Goal: Information Seeking & Learning: Understand process/instructions

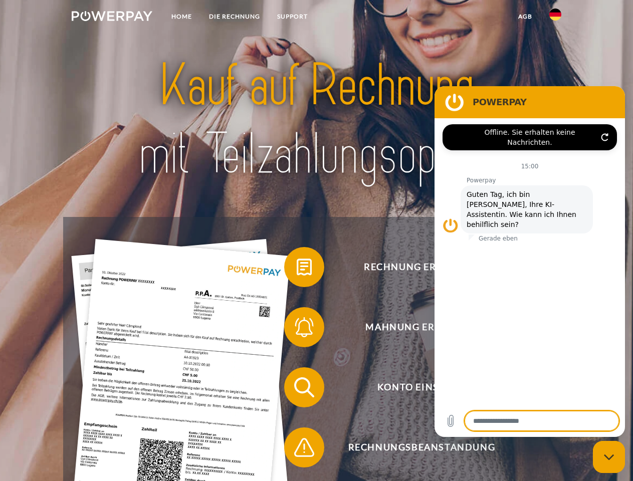
click at [112, 18] on img at bounding box center [112, 16] width 81 height 10
click at [555, 18] on img at bounding box center [555, 15] width 12 height 12
click at [524, 17] on link "agb" at bounding box center [524, 17] width 31 height 18
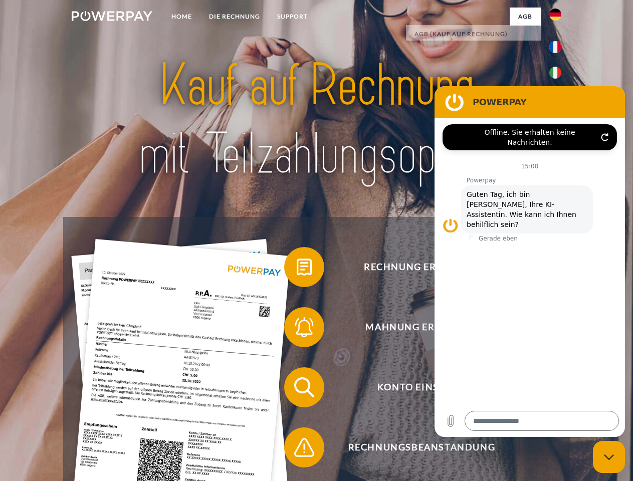
click at [296, 269] on span at bounding box center [289, 267] width 50 height 50
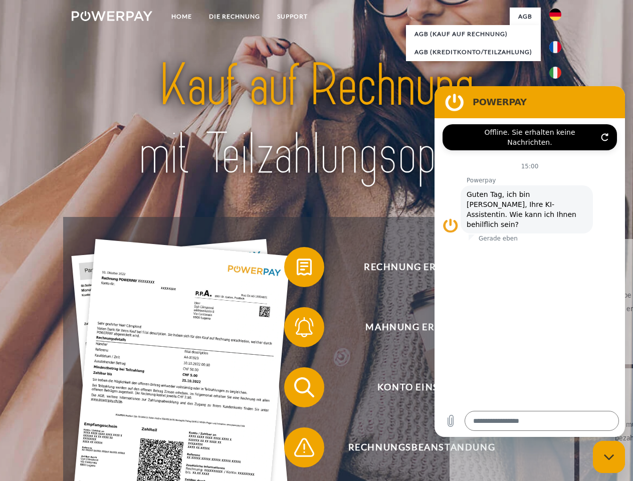
click at [296, 329] on span at bounding box center [289, 327] width 50 height 50
click at [579, 389] on link "Bis wann muss die Rechnung bezahlt werden?" at bounding box center [641, 430] width 125 height 125
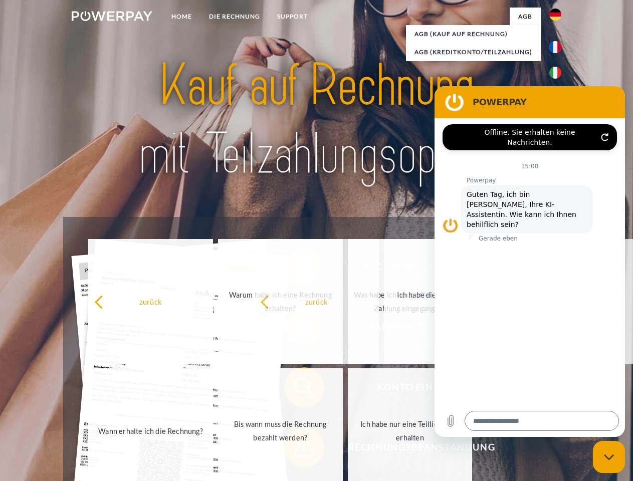
click at [296, 449] on span at bounding box center [289, 447] width 50 height 50
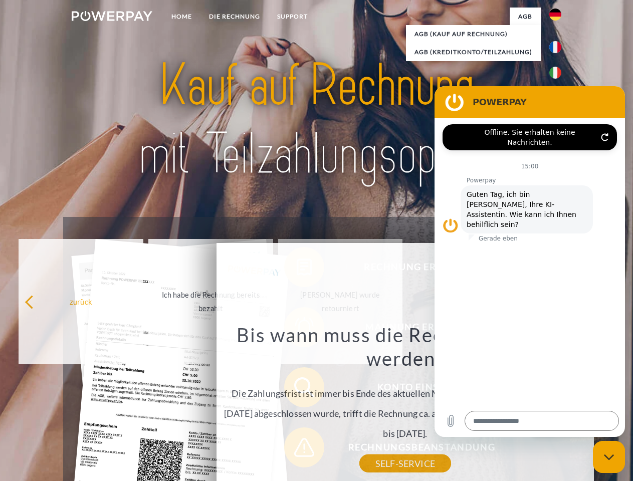
click at [608, 457] on icon "Messaging-Fenster schließen" at bounding box center [608, 457] width 11 height 7
type textarea "*"
